Goal: Information Seeking & Learning: Learn about a topic

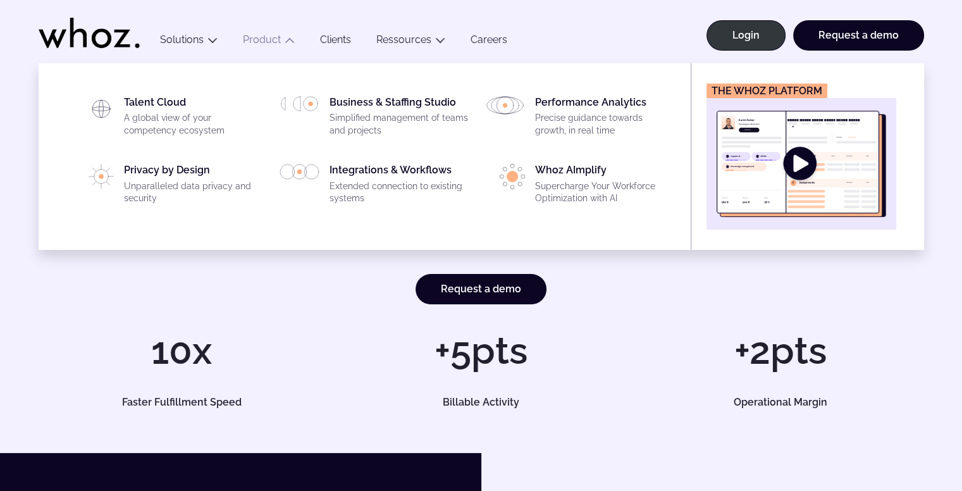
click at [777, 157] on img "Main" at bounding box center [801, 164] width 169 height 106
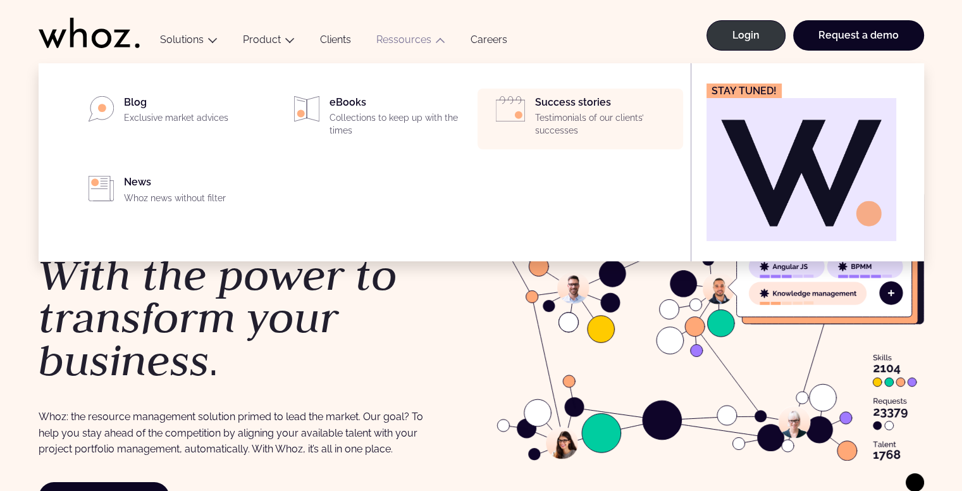
click at [566, 113] on p "Testimonials of our clients’ successes" at bounding box center [605, 124] width 140 height 25
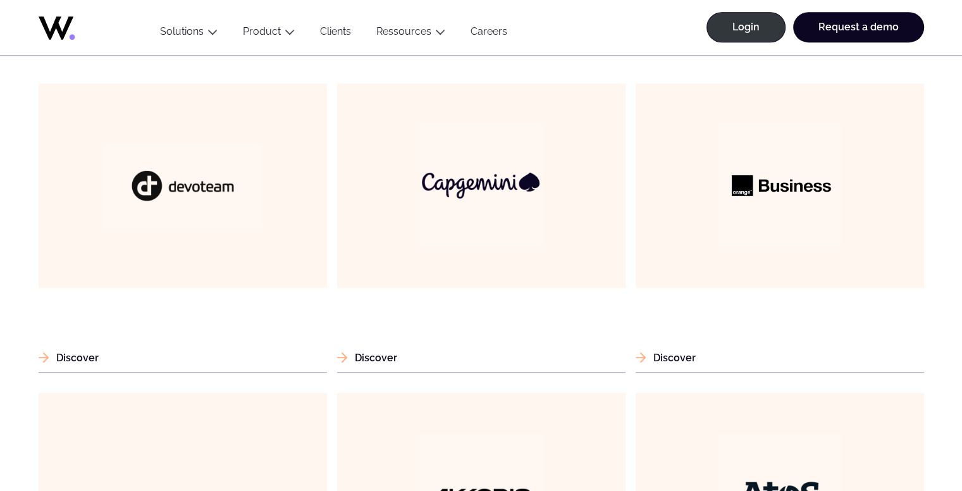
scroll to position [759, 0]
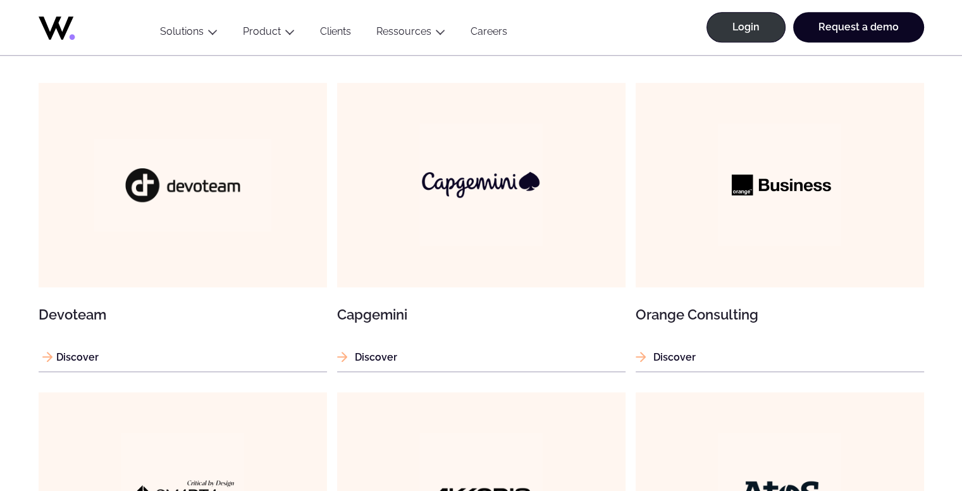
click at [192, 189] on img at bounding box center [183, 185] width 178 height 93
